Goal: Navigation & Orientation: Find specific page/section

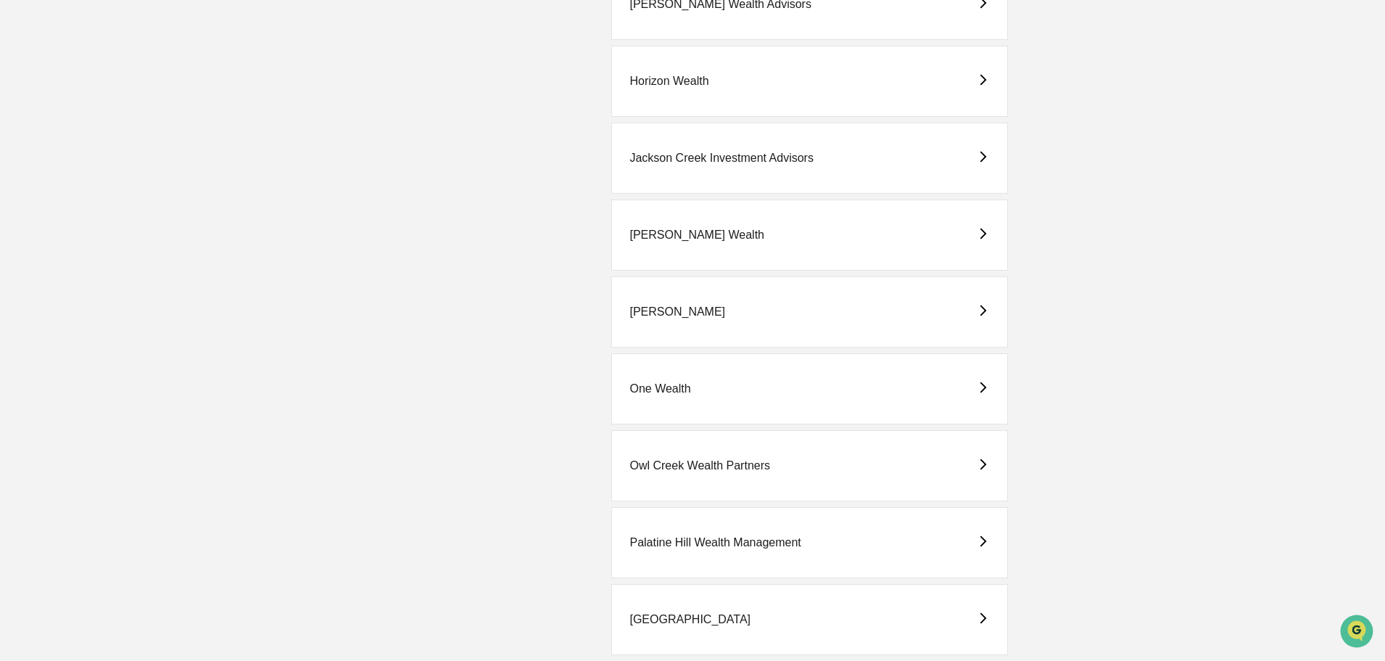
scroll to position [1378, 0]
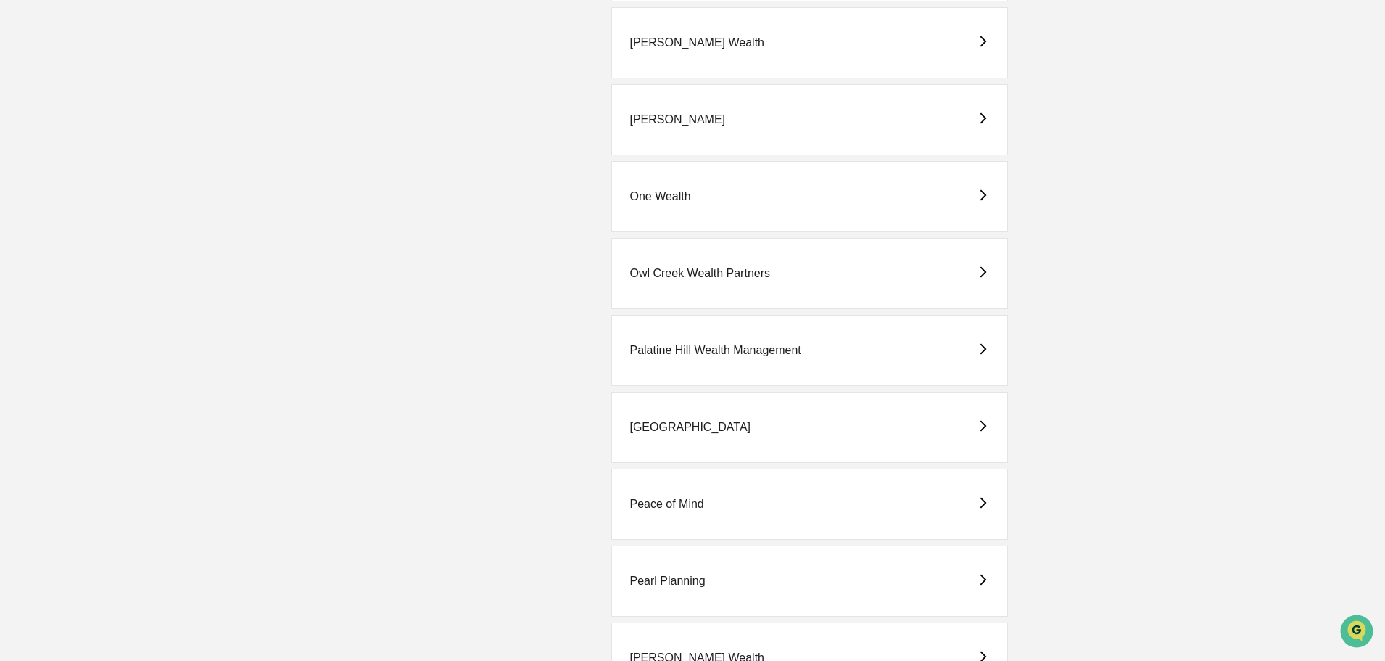
click at [671, 507] on div "Peace of Mind" at bounding box center [667, 504] width 74 height 13
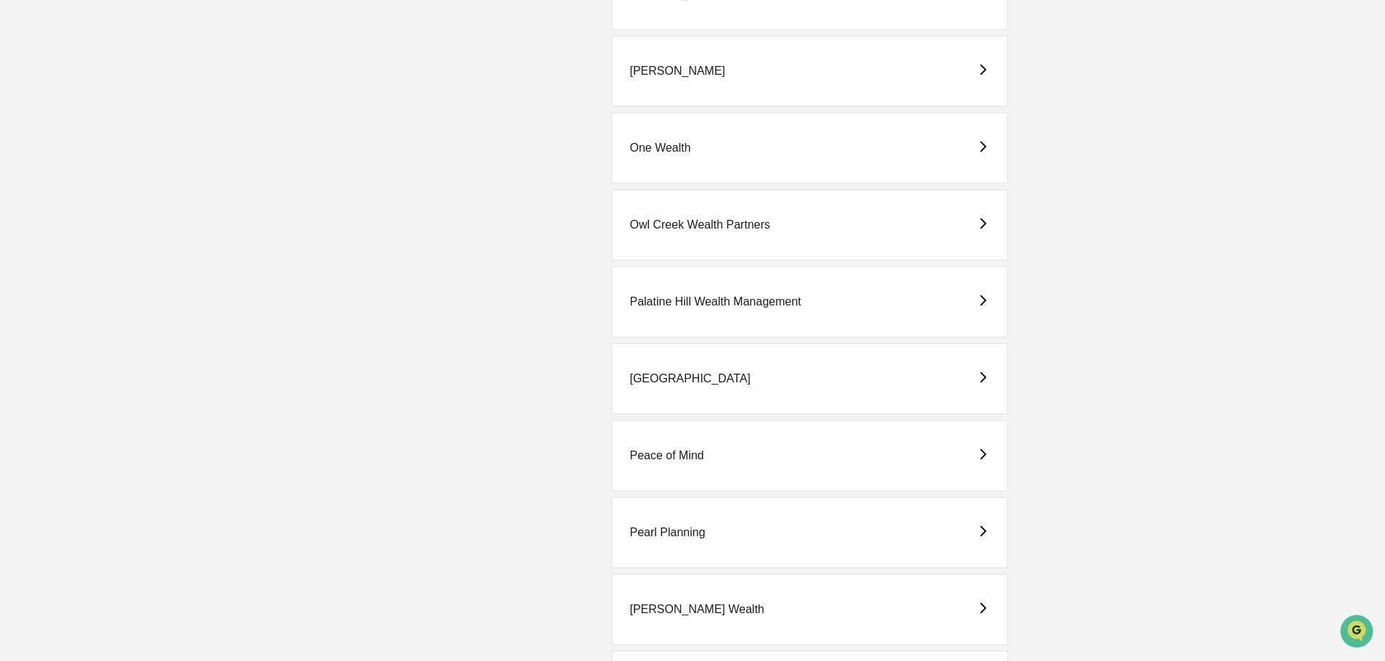
scroll to position [1451, 0]
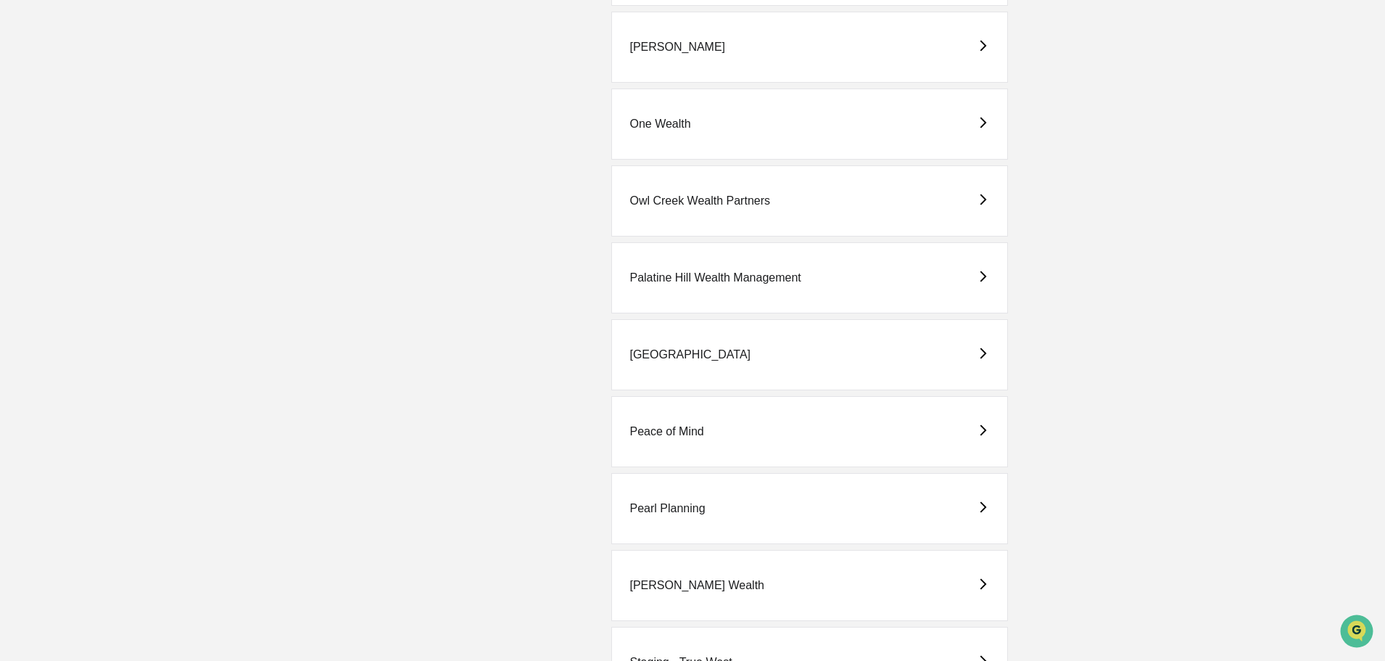
click at [660, 358] on div "[GEOGRAPHIC_DATA]" at bounding box center [690, 354] width 121 height 13
